Goal: Download file/media

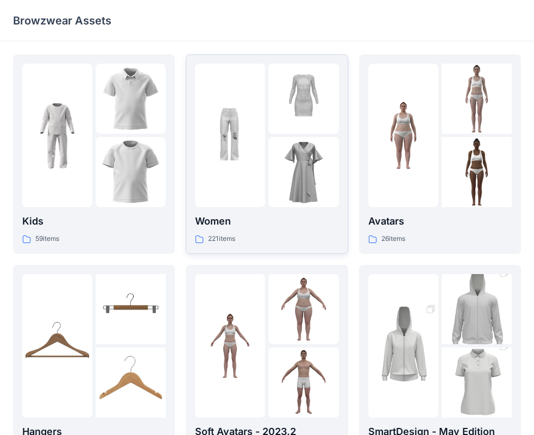
click at [228, 178] on div at bounding box center [230, 135] width 70 height 143
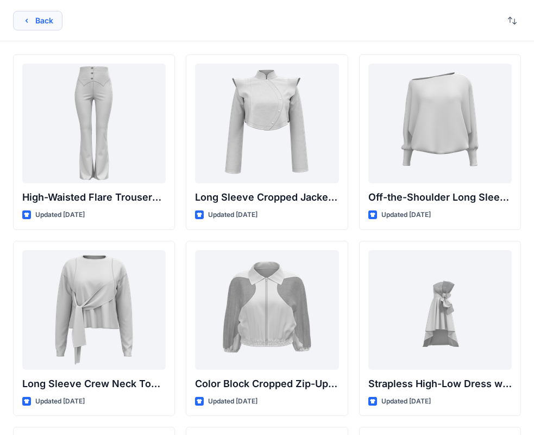
click at [37, 27] on button "Back" at bounding box center [37, 21] width 49 height 20
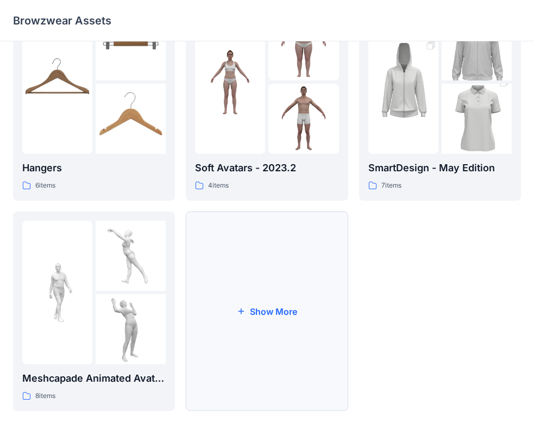
scroll to position [270, 0]
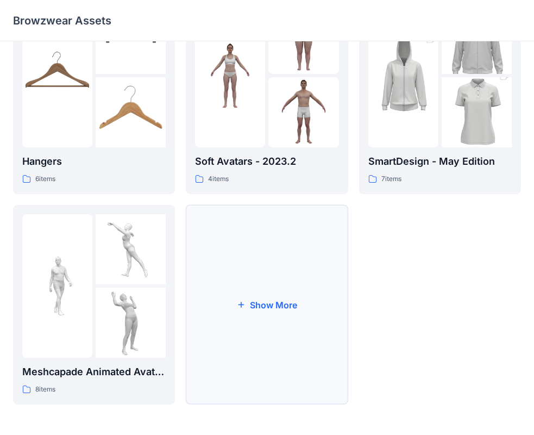
click at [281, 303] on button "Show More" at bounding box center [267, 304] width 162 height 199
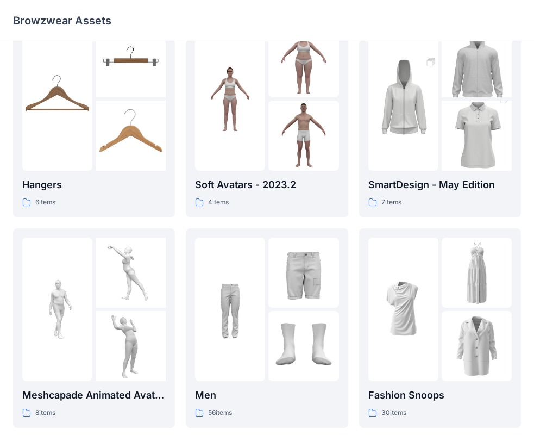
scroll to position [262, 0]
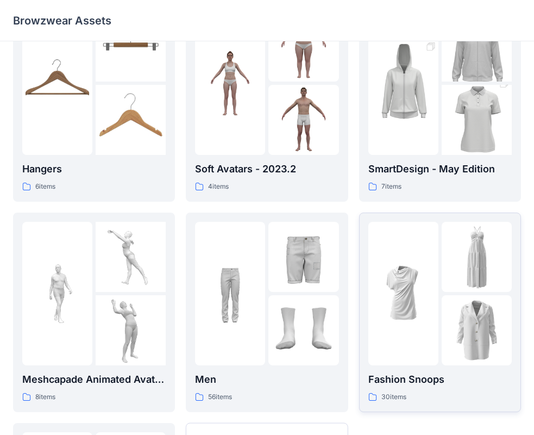
click at [405, 317] on img at bounding box center [403, 293] width 70 height 70
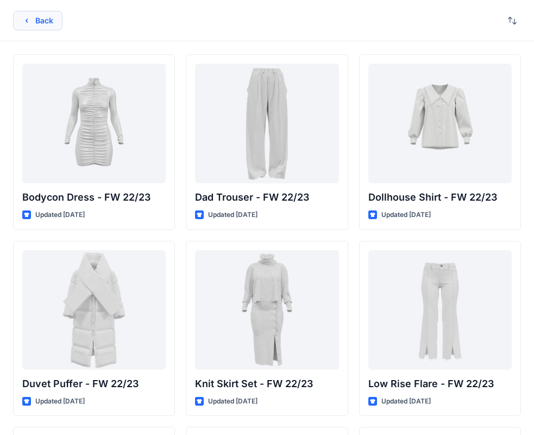
click at [36, 22] on button "Back" at bounding box center [37, 21] width 49 height 20
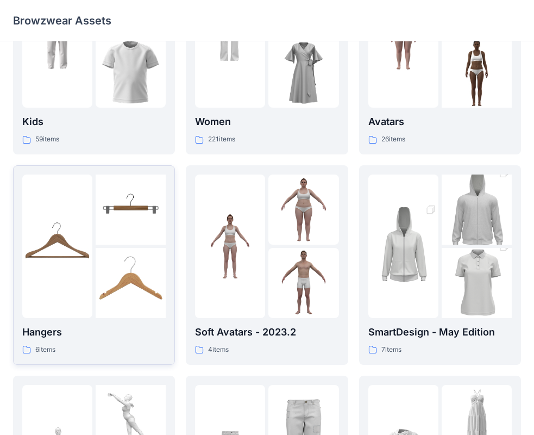
scroll to position [81, 0]
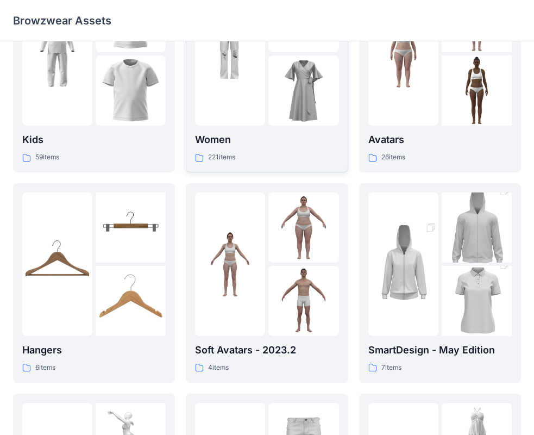
click at [247, 103] on div at bounding box center [230, 53] width 70 height 143
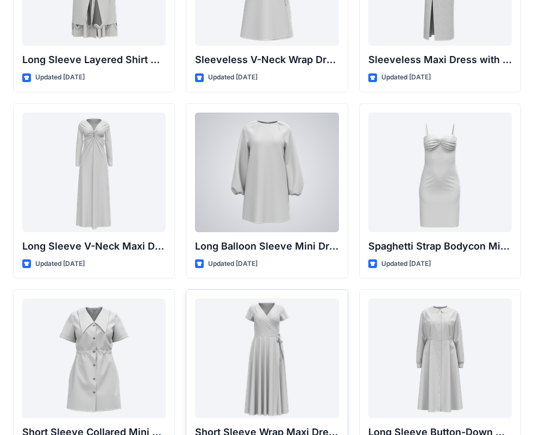
scroll to position [1575, 0]
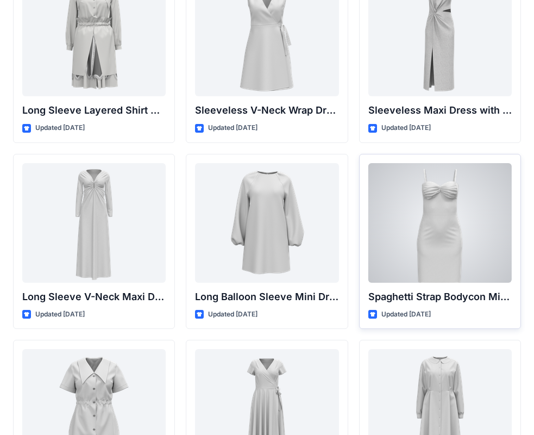
click at [415, 212] on div at bounding box center [439, 223] width 143 height 120
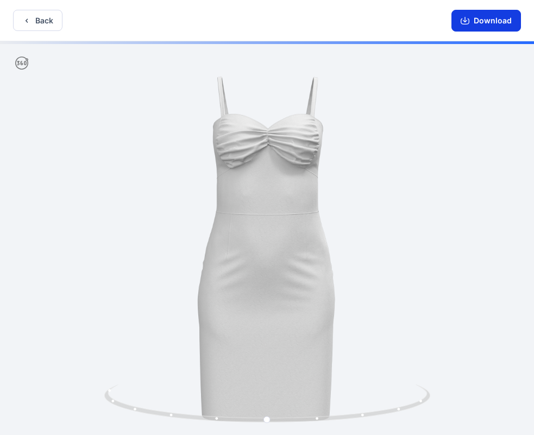
click at [494, 22] on button "Download" at bounding box center [486, 21] width 70 height 22
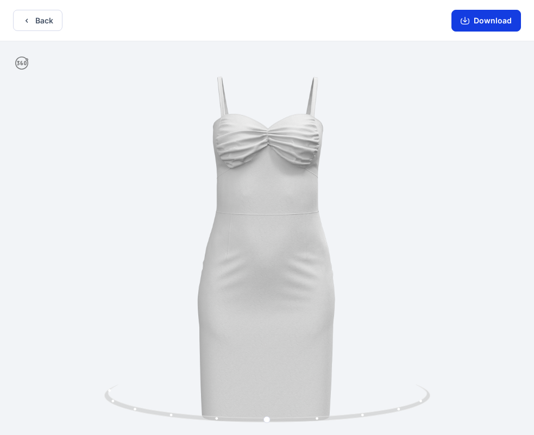
click at [492, 23] on button "Download" at bounding box center [486, 21] width 70 height 22
